Goal: Task Accomplishment & Management: Use online tool/utility

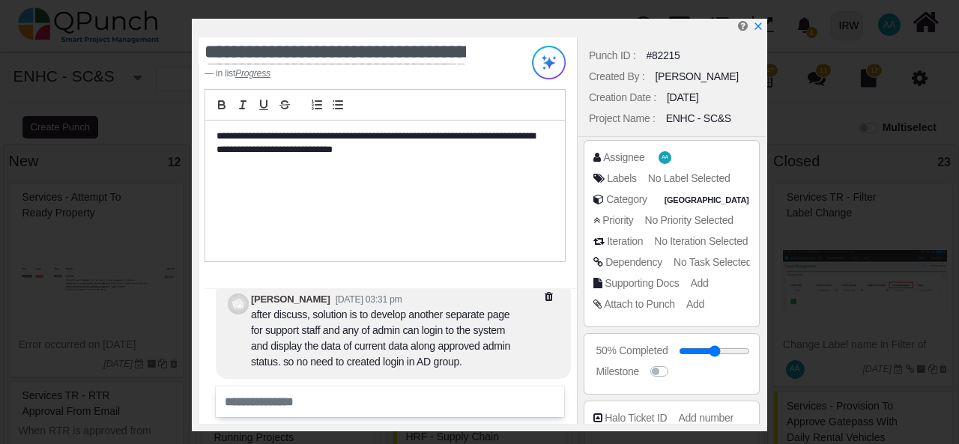
select select
click at [760, 27] on icon "x" at bounding box center [757, 27] width 12 height 12
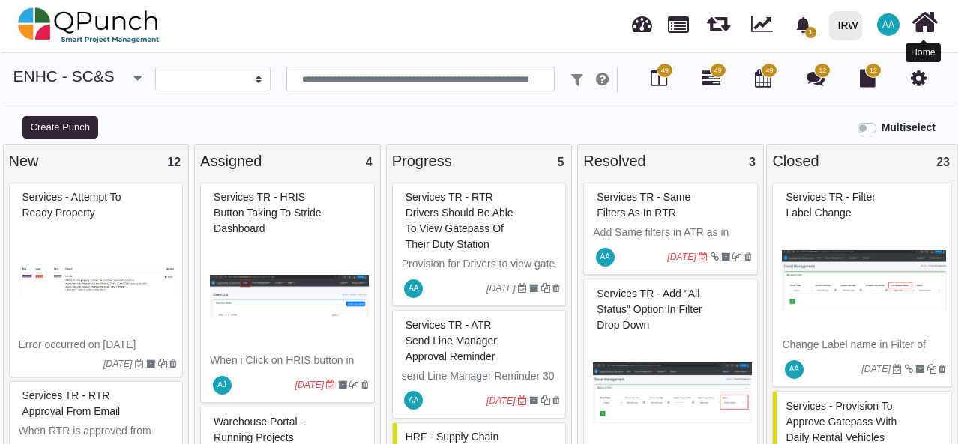
click at [922, 23] on icon at bounding box center [924, 22] width 26 height 28
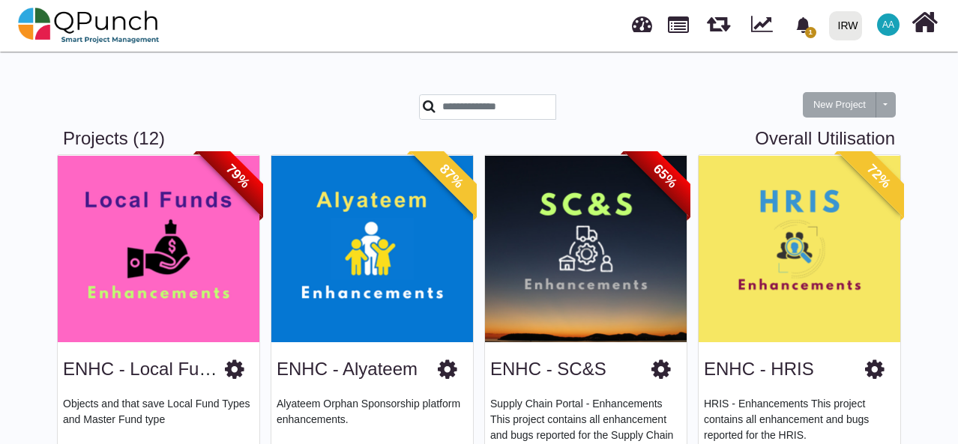
click at [612, 281] on img at bounding box center [586, 248] width 202 height 187
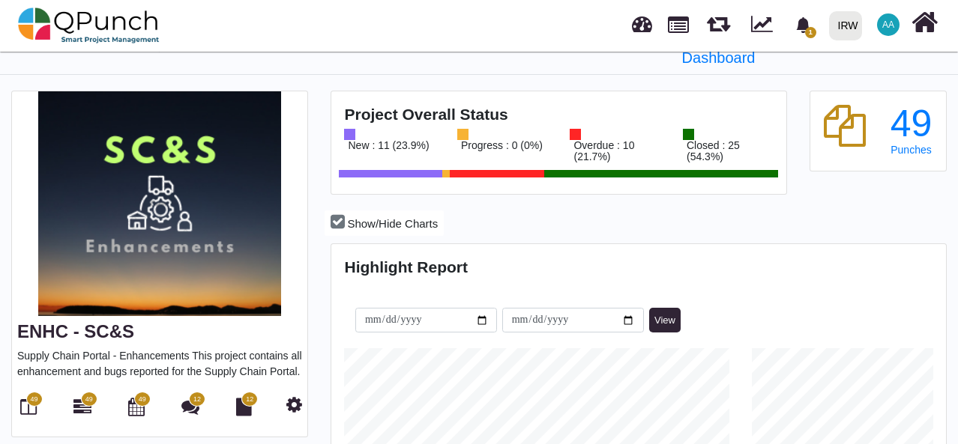
scroll to position [49, 0]
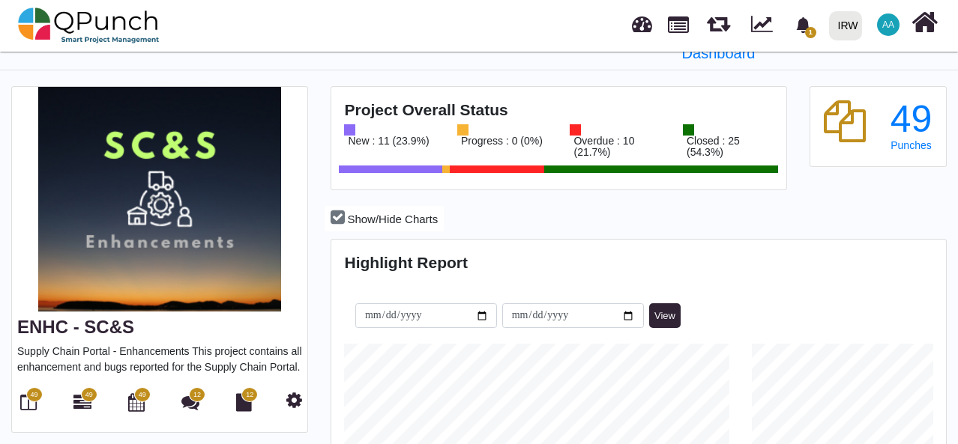
click at [36, 390] on span "49" at bounding box center [33, 395] width 7 height 10
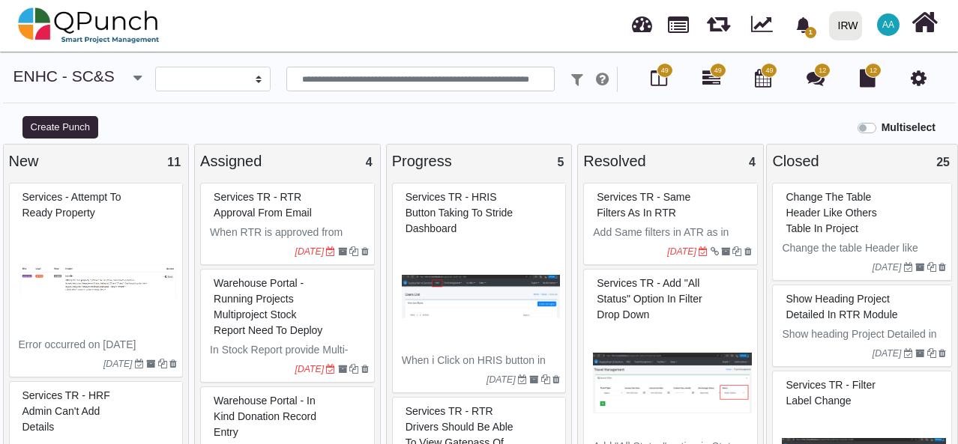
select select
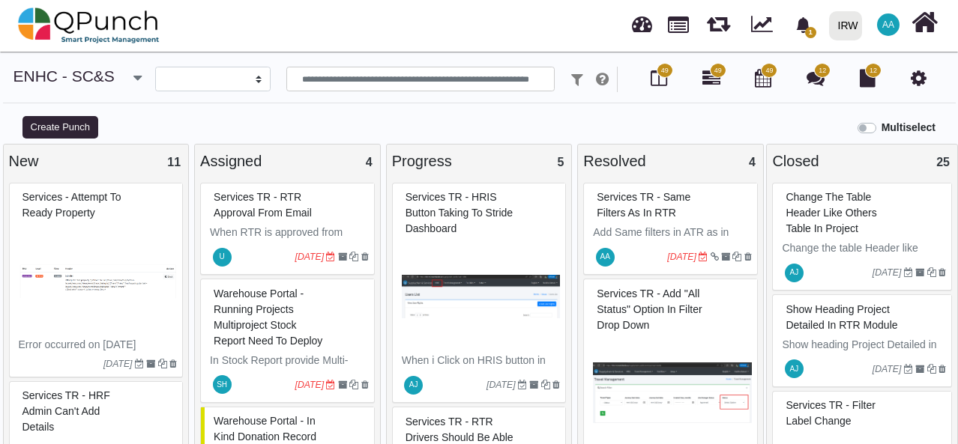
click at [245, 250] on div at bounding box center [264, 257] width 61 height 24
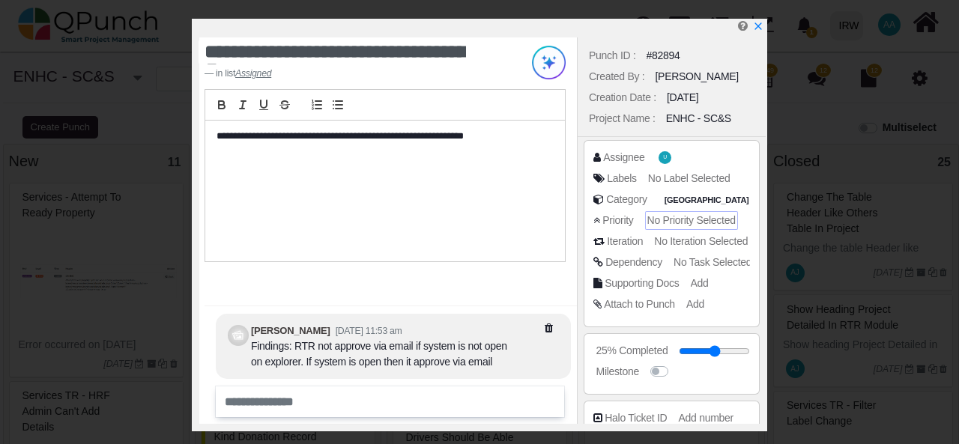
click at [704, 218] on span "No Priority Selected" at bounding box center [691, 220] width 88 height 12
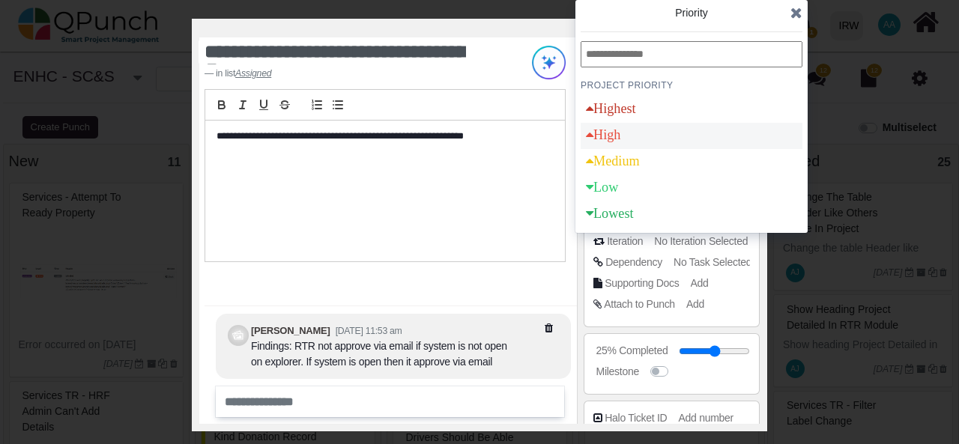
click at [646, 139] on div "High" at bounding box center [692, 136] width 222 height 26
click at [797, 11] on icon at bounding box center [796, 12] width 12 height 15
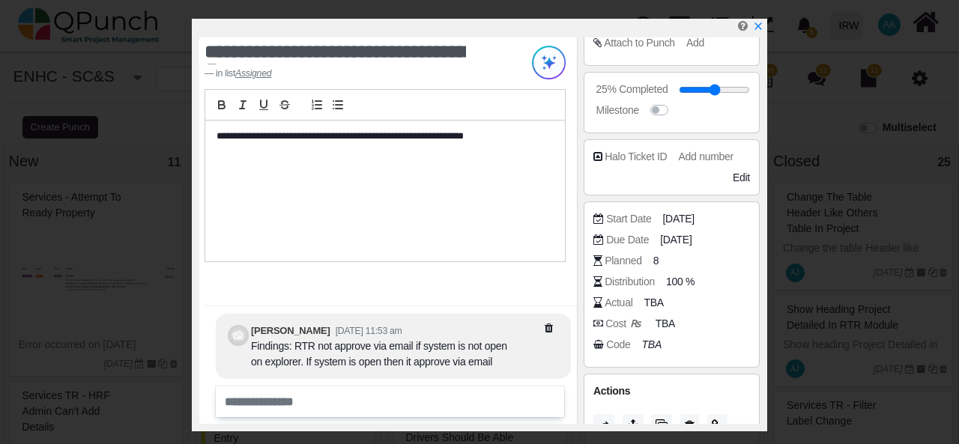
scroll to position [260, 0]
click at [760, 27] on icon "x" at bounding box center [757, 27] width 12 height 12
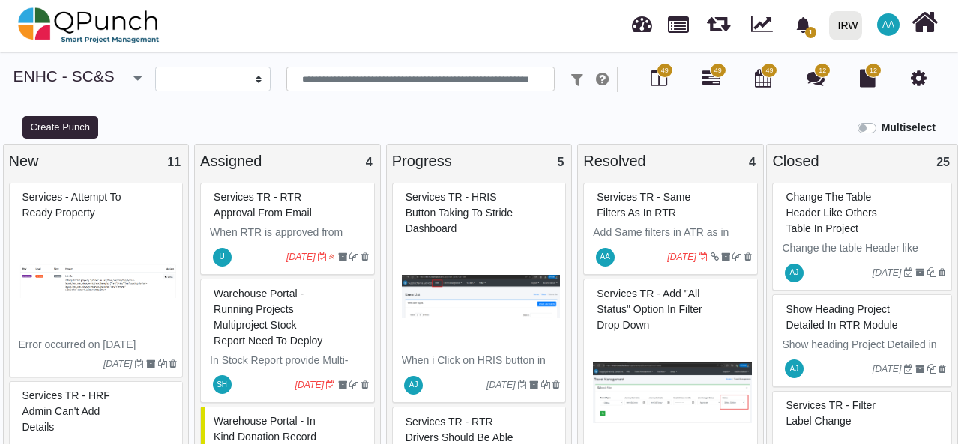
click at [223, 257] on span "U" at bounding box center [221, 256] width 5 height 7
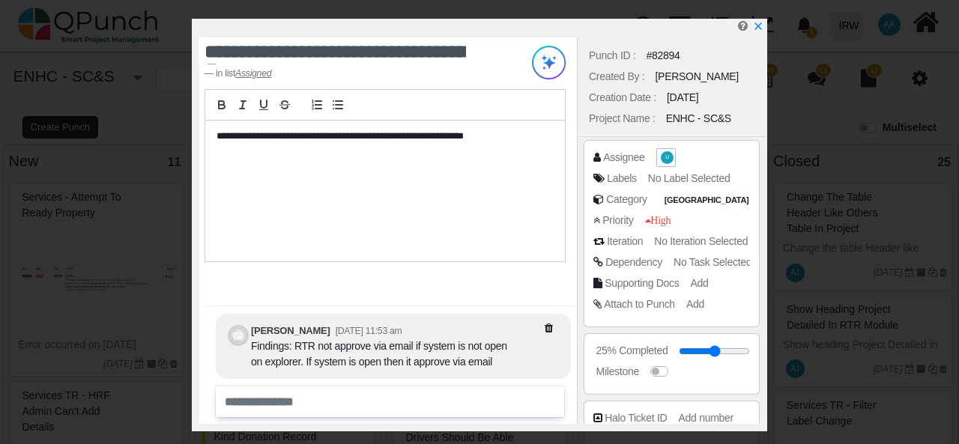
click at [665, 158] on span "U" at bounding box center [667, 157] width 4 height 5
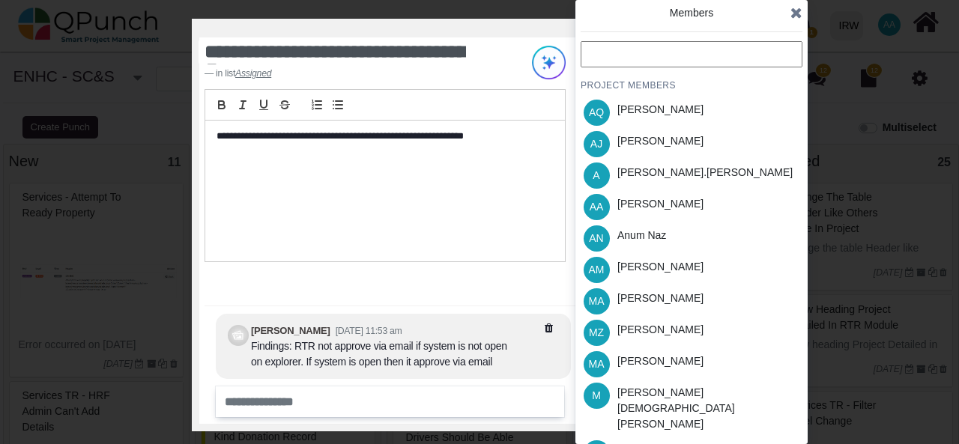
click at [470, 235] on div "**********" at bounding box center [385, 192] width 360 height 142
click at [795, 14] on icon at bounding box center [796, 12] width 12 height 15
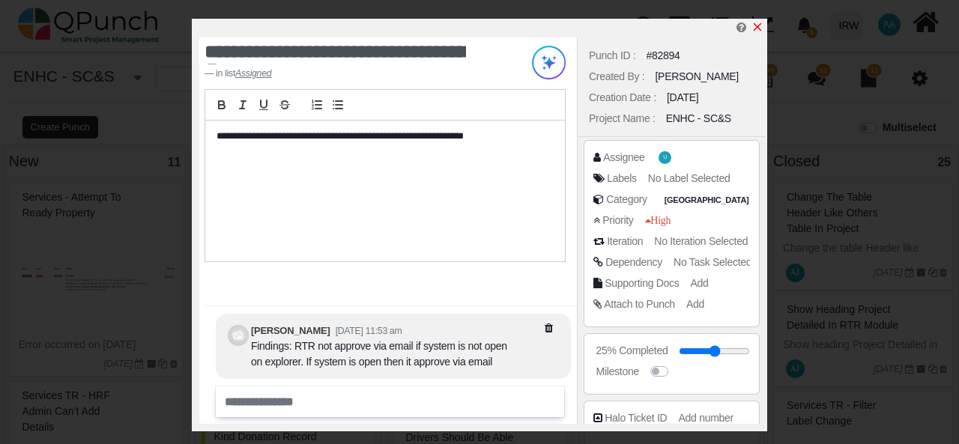
click at [763, 28] on icon "x" at bounding box center [757, 27] width 12 height 12
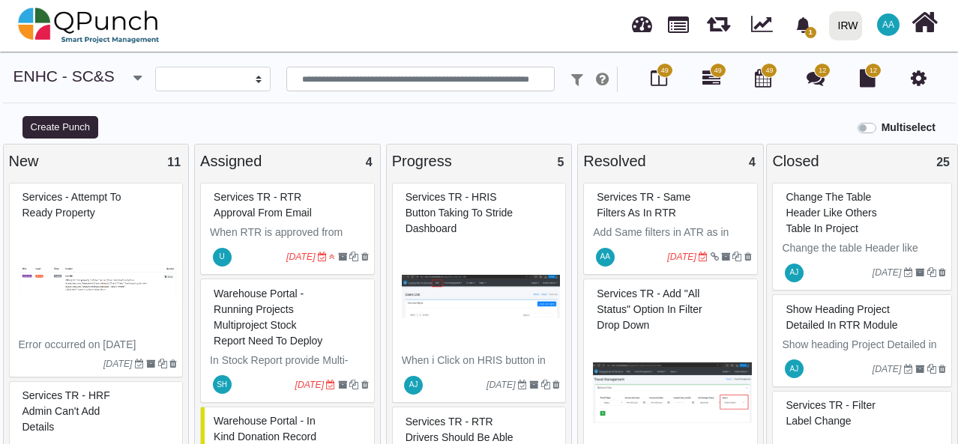
click at [283, 233] on p "When RTR is approved from email, it remains pending in the system." at bounding box center [289, 248] width 159 height 47
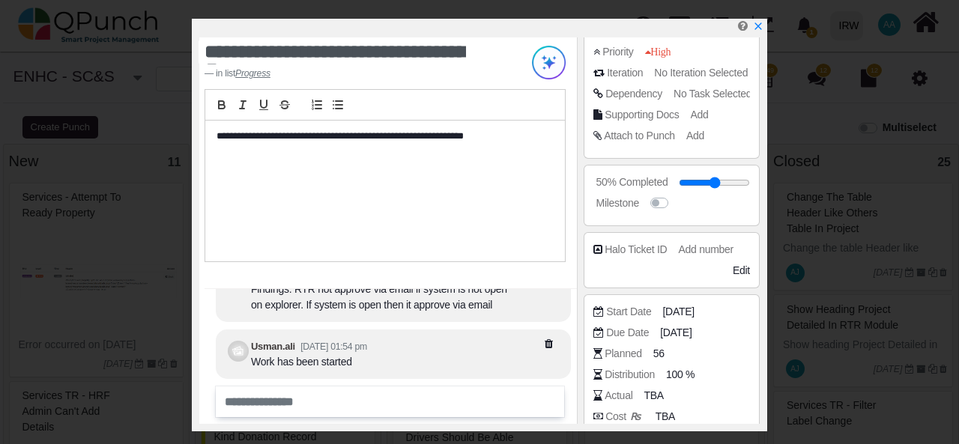
scroll to position [182, 0]
